Goal: Find specific page/section: Find specific page/section

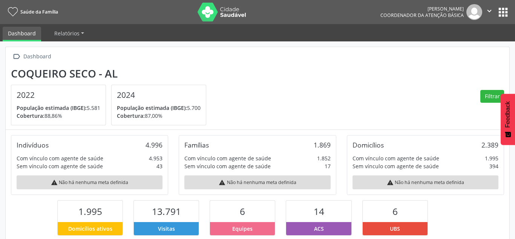
scroll to position [125, 168]
click at [504, 14] on button "apps" at bounding box center [502, 12] width 13 height 13
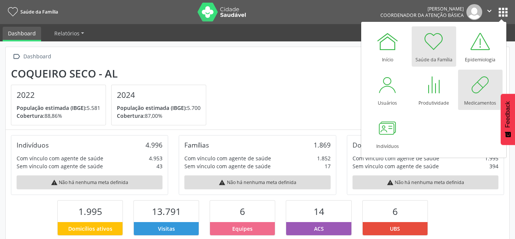
click at [482, 89] on div at bounding box center [480, 84] width 23 height 23
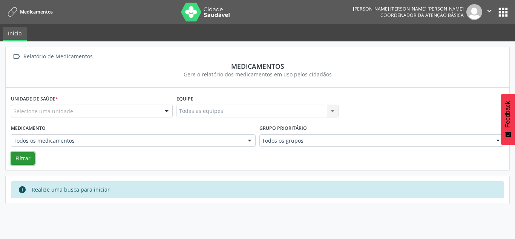
click at [26, 158] on button "Filtrar" at bounding box center [23, 158] width 24 height 13
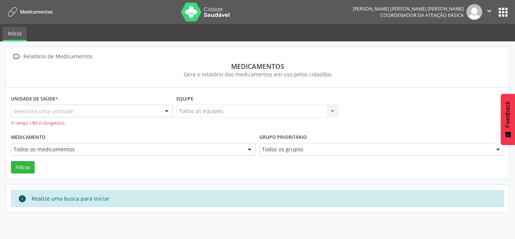
click at [169, 110] on div at bounding box center [166, 111] width 11 height 13
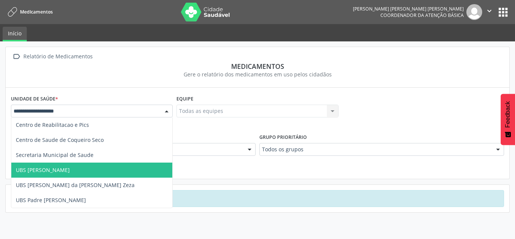
click at [70, 170] on span "UBS [PERSON_NAME]" at bounding box center [43, 170] width 54 height 7
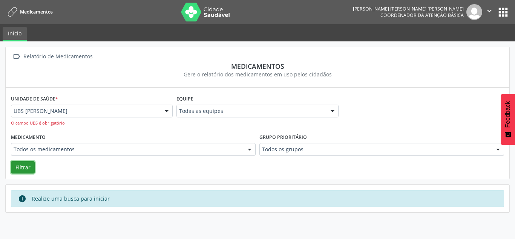
click at [18, 167] on button "Filtrar" at bounding box center [23, 167] width 24 height 13
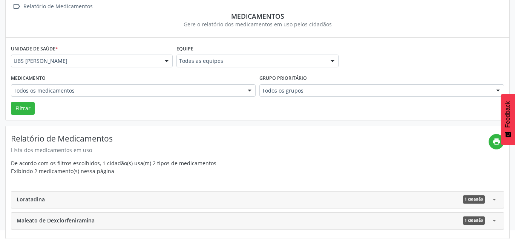
scroll to position [12, 0]
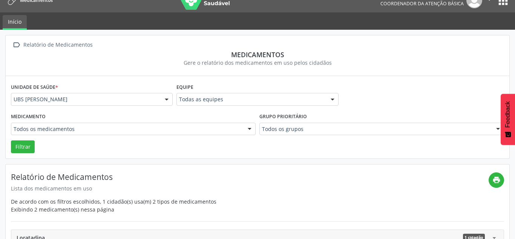
click at [168, 100] on div at bounding box center [166, 99] width 11 height 13
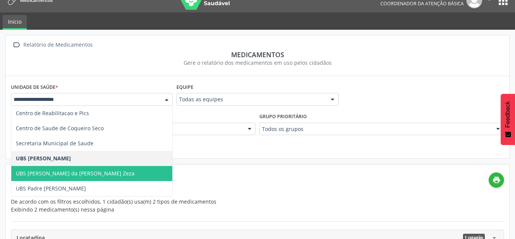
click at [96, 170] on span "UBS [PERSON_NAME] da [PERSON_NAME] Zeza" at bounding box center [75, 173] width 119 height 7
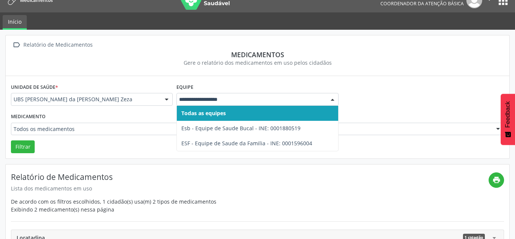
click at [333, 98] on div at bounding box center [332, 99] width 11 height 13
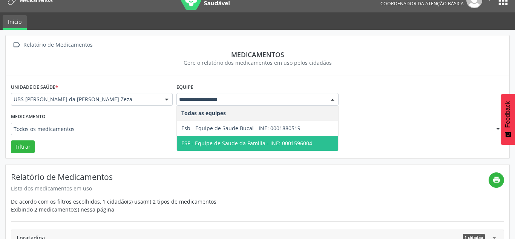
click at [301, 141] on span "ESF - Equipe de Saude da Familia - INE: 0001596004" at bounding box center [246, 143] width 131 height 7
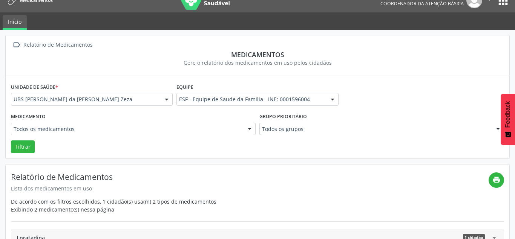
scroll to position [50, 0]
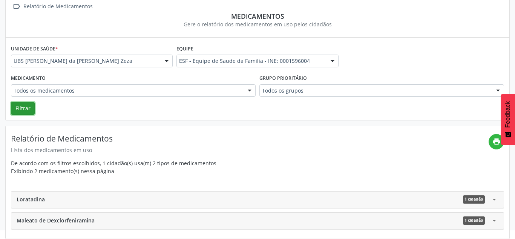
click at [24, 112] on button "Filtrar" at bounding box center [23, 108] width 24 height 13
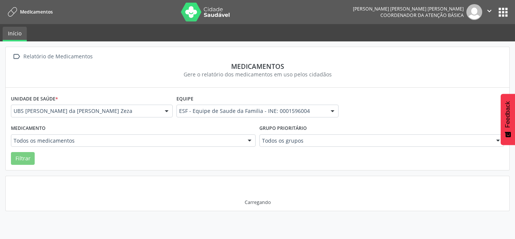
scroll to position [0, 0]
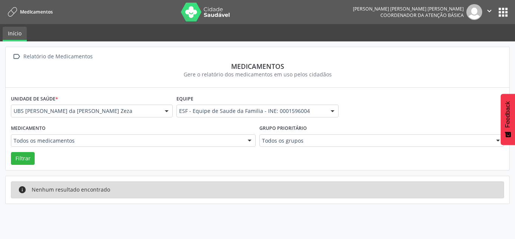
click at [167, 113] on div at bounding box center [166, 111] width 11 height 13
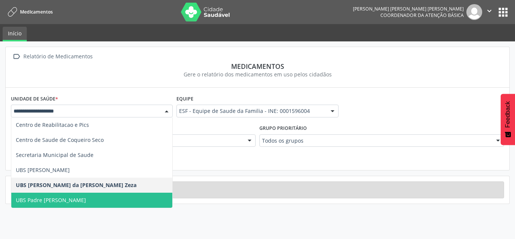
click at [73, 199] on span "UBS Padre [PERSON_NAME]" at bounding box center [91, 200] width 161 height 15
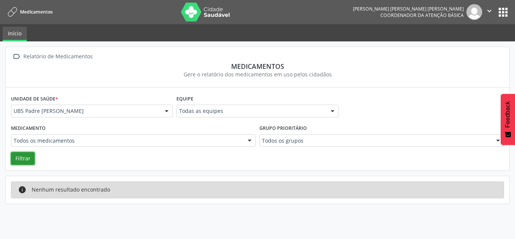
click at [20, 156] on button "Filtrar" at bounding box center [23, 158] width 24 height 13
click at [11, 11] on icon at bounding box center [12, 12] width 9 height 9
click at [8, 15] on link "Medicamentos" at bounding box center [28, 12] width 47 height 12
click at [506, 12] on button "apps" at bounding box center [502, 12] width 13 height 13
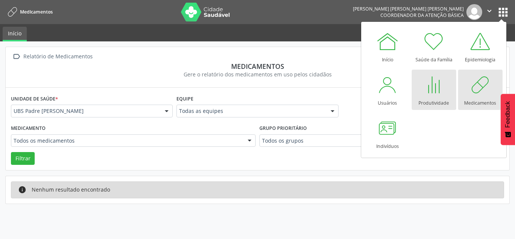
click at [430, 90] on div at bounding box center [433, 84] width 23 height 23
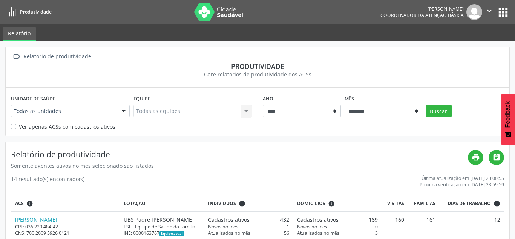
click at [499, 9] on button "apps" at bounding box center [502, 12] width 13 height 13
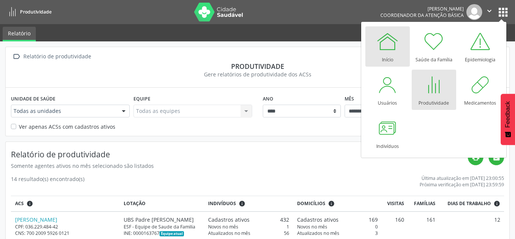
click at [381, 40] on div at bounding box center [387, 41] width 23 height 23
